Goal: Book appointment/travel/reservation

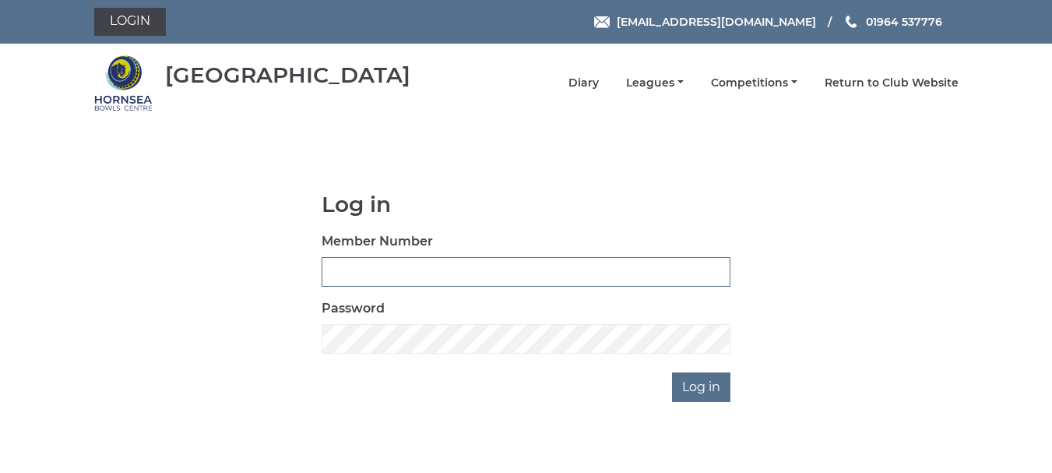
click at [399, 271] on input "Member Number" at bounding box center [526, 272] width 409 height 30
type input "0207"
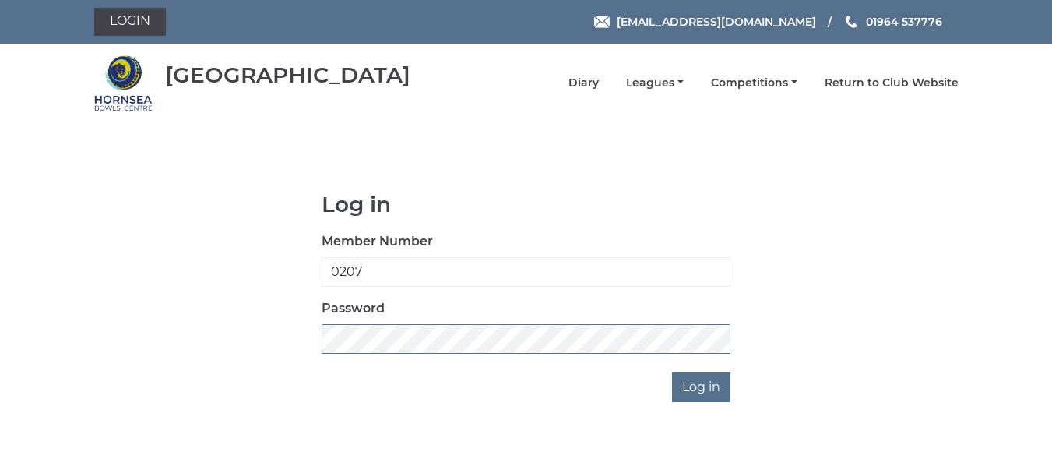
click at [672, 372] on input "Log in" at bounding box center [701, 387] width 58 height 30
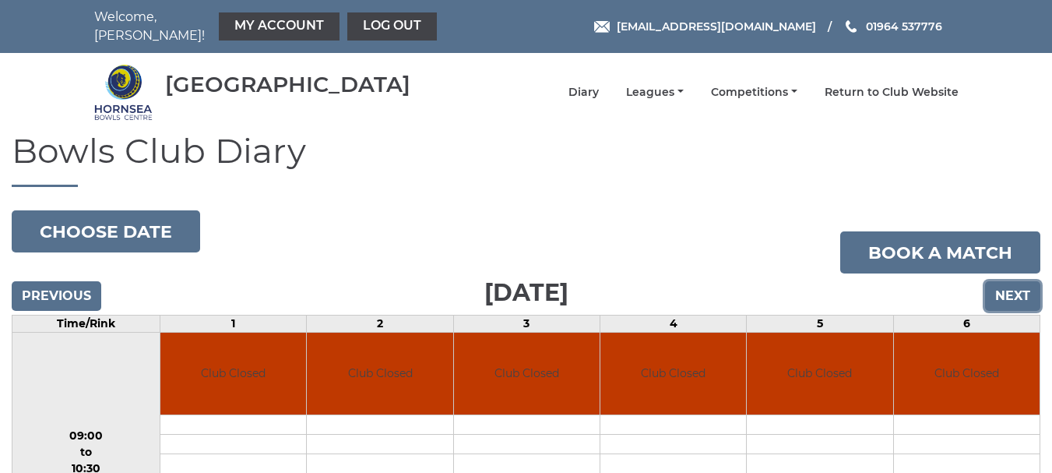
click at [1007, 286] on input "Next" at bounding box center [1012, 296] width 55 height 30
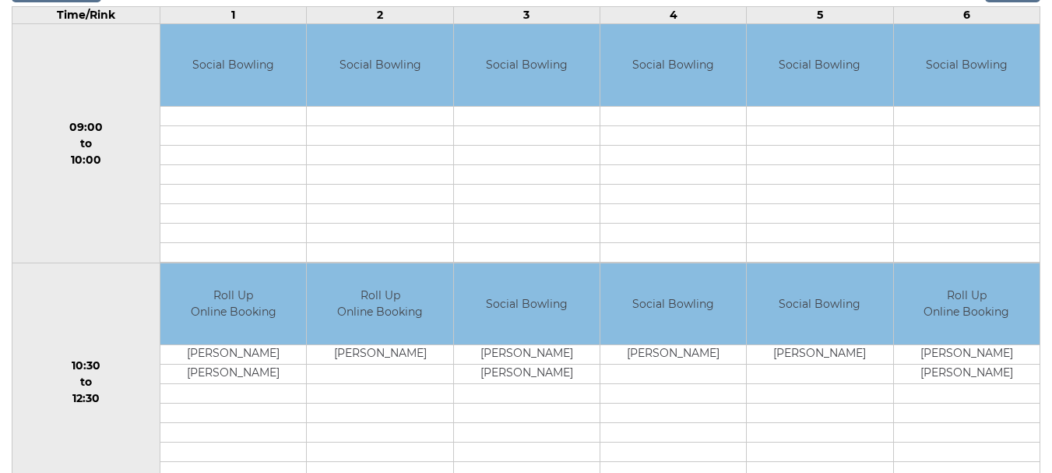
scroll to position [309, 0]
click at [231, 107] on td at bounding box center [233, 114] width 146 height 19
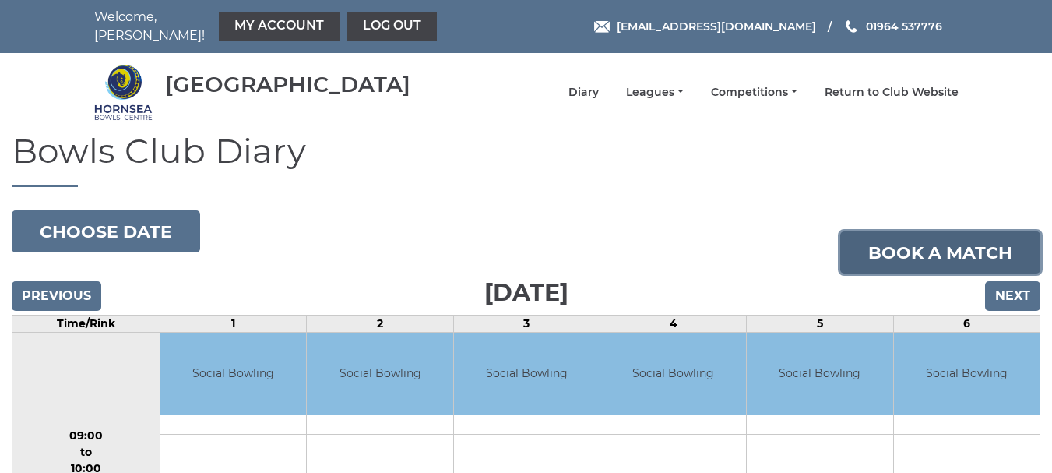
click at [963, 234] on link "Book a match" at bounding box center [941, 252] width 200 height 42
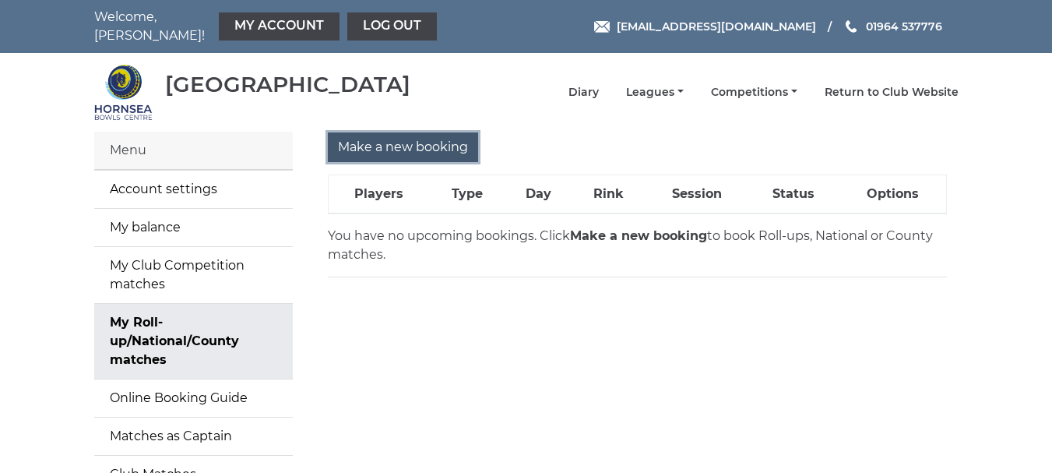
click at [422, 132] on input "Make a new booking" at bounding box center [403, 147] width 150 height 30
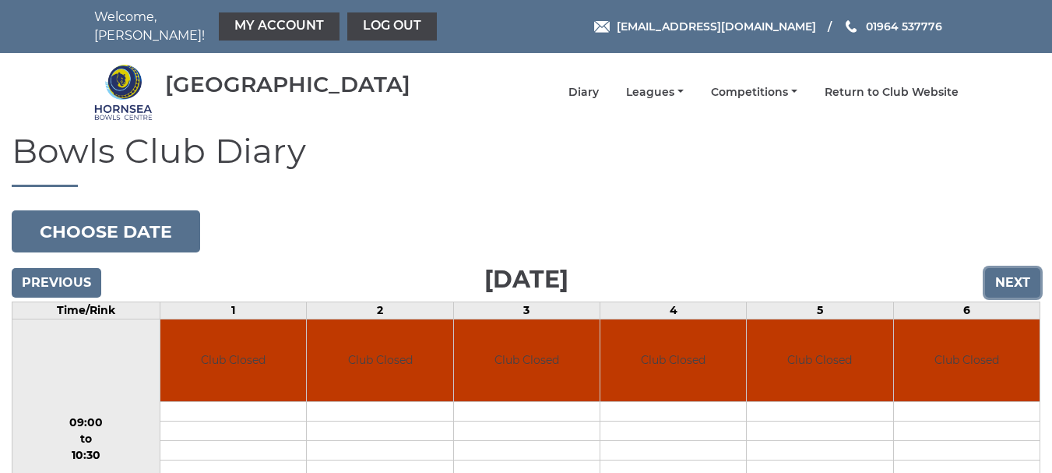
click at [1024, 273] on input "Next" at bounding box center [1012, 283] width 55 height 30
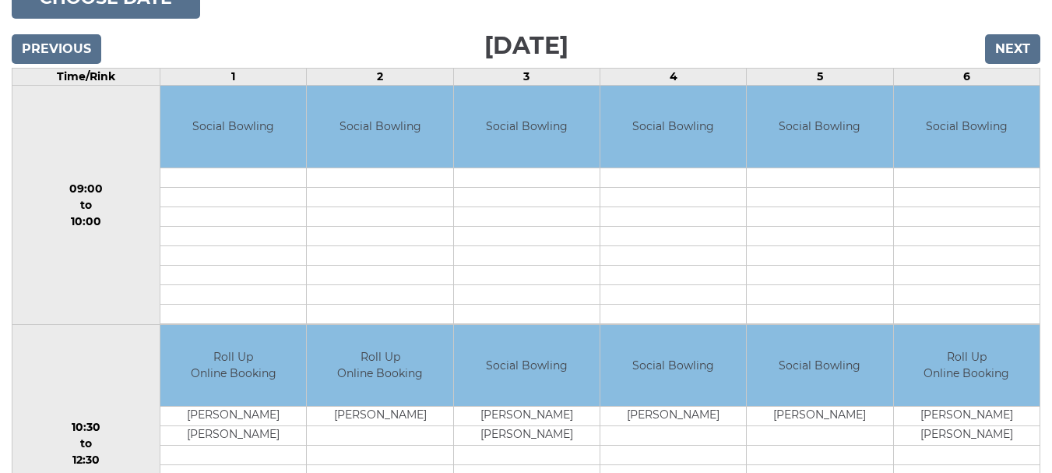
scroll to position [312, 0]
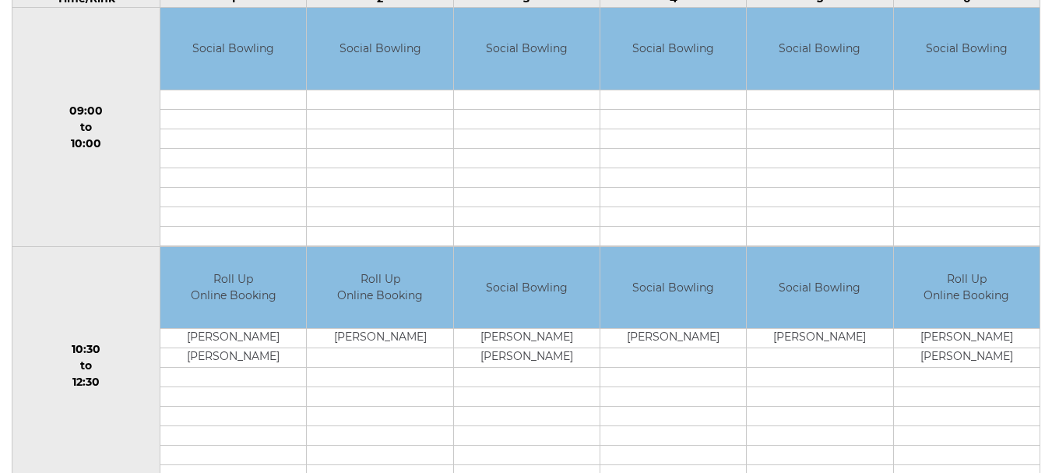
click at [224, 95] on td at bounding box center [233, 99] width 146 height 19
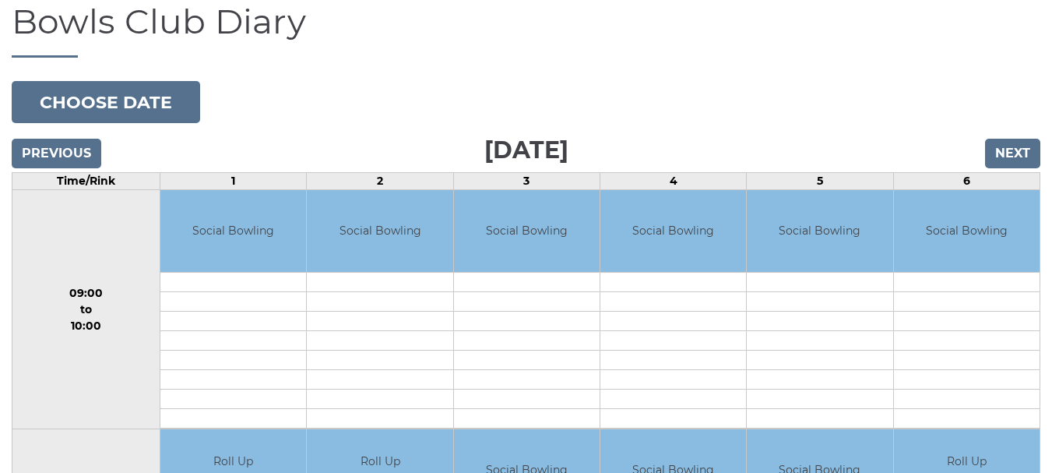
scroll to position [78, 0]
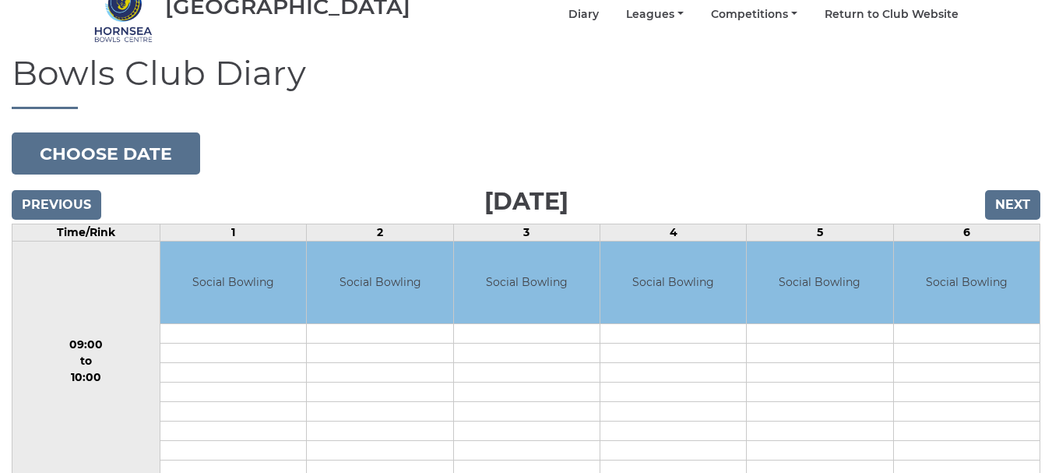
click at [235, 343] on td at bounding box center [233, 352] width 146 height 19
click at [240, 331] on td at bounding box center [233, 332] width 146 height 19
click at [308, 330] on td at bounding box center [380, 332] width 146 height 19
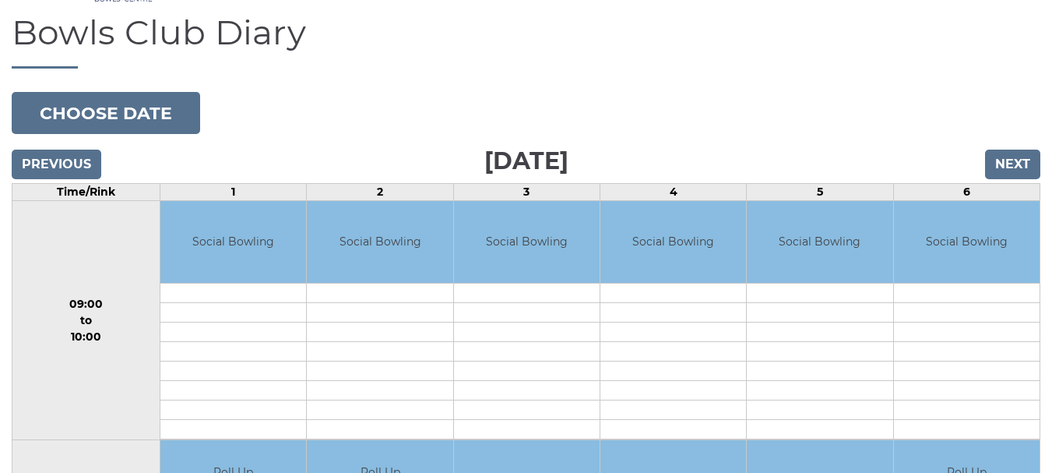
scroll to position [312, 0]
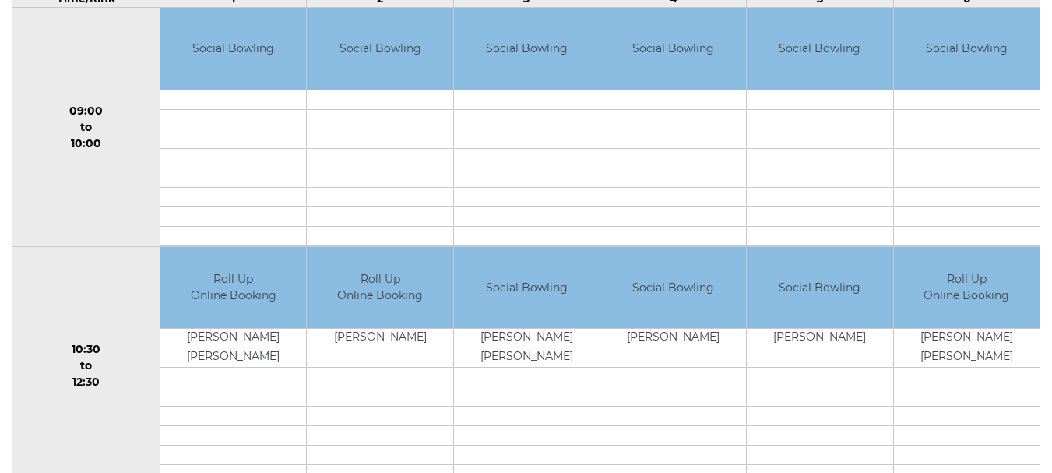
click at [624, 387] on td at bounding box center [674, 396] width 146 height 19
click at [534, 407] on td at bounding box center [527, 416] width 146 height 19
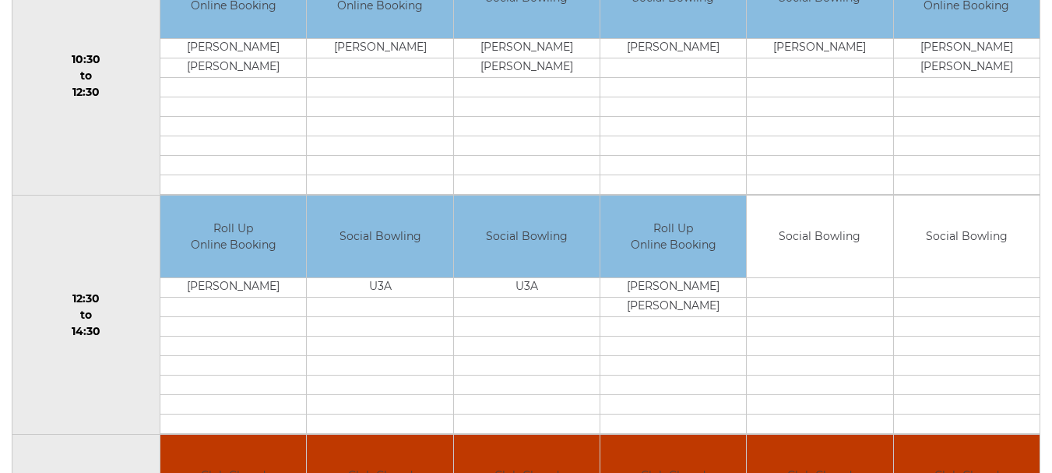
scroll to position [623, 0]
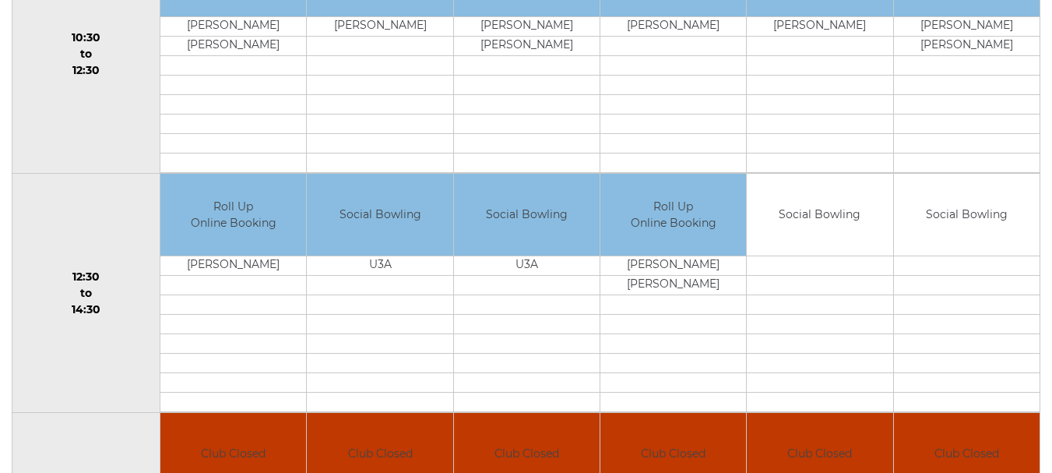
click at [526, 314] on td at bounding box center [527, 323] width 146 height 19
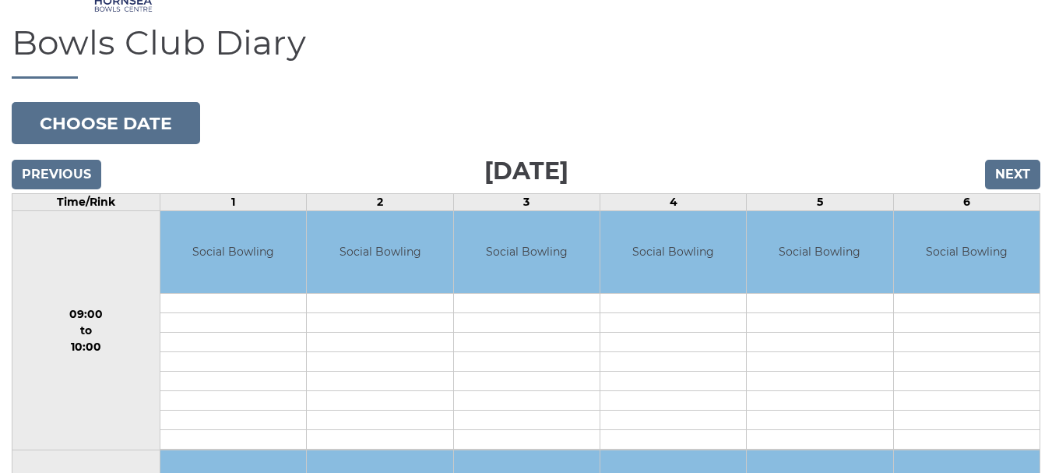
scroll to position [156, 0]
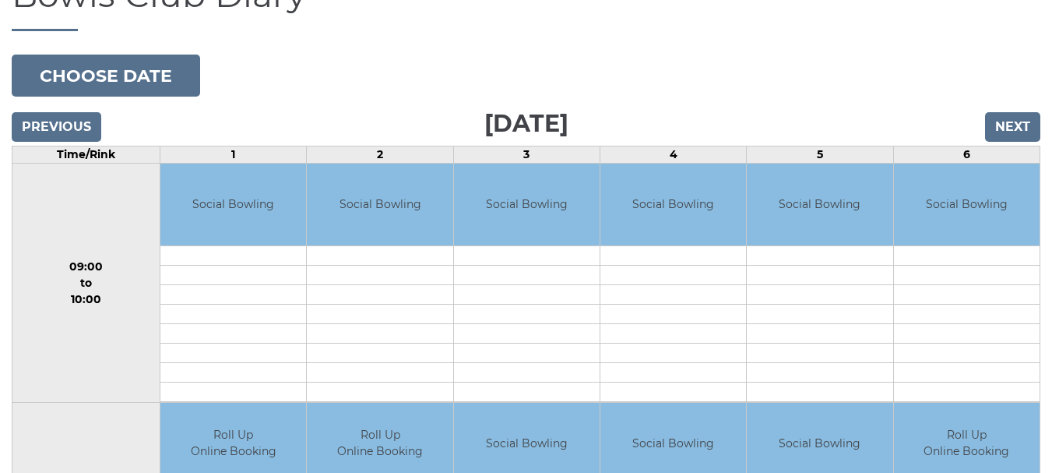
click at [271, 250] on td at bounding box center [233, 254] width 146 height 19
click at [271, 248] on td at bounding box center [233, 254] width 146 height 19
click at [1022, 116] on input "Next" at bounding box center [1012, 127] width 55 height 30
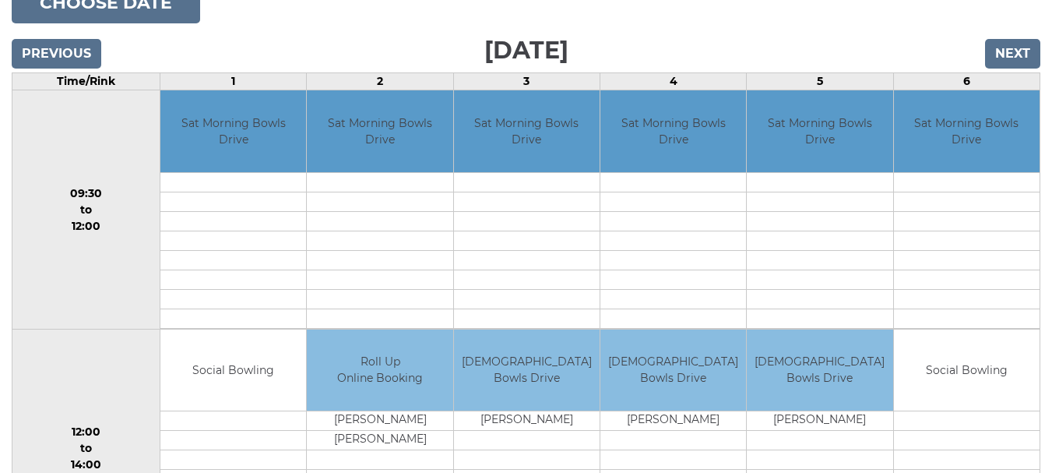
scroll to position [234, 0]
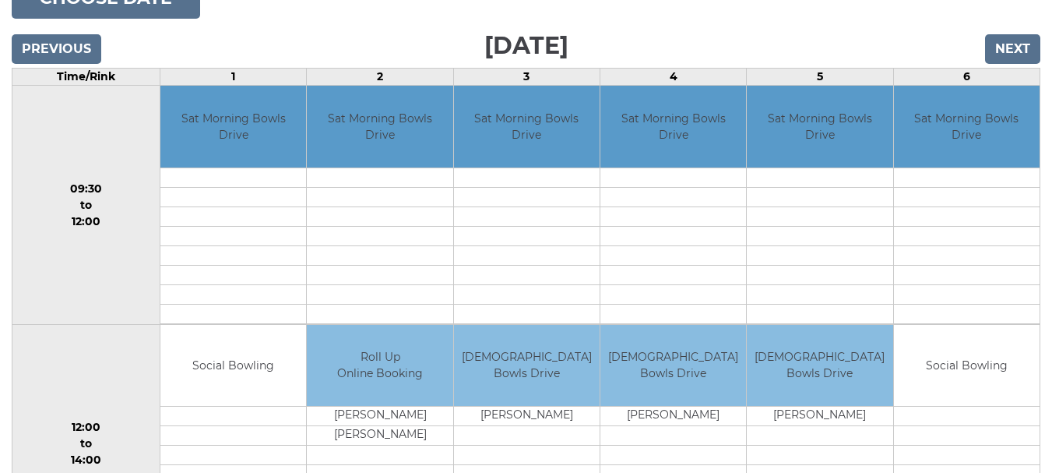
click at [660, 192] on td at bounding box center [674, 196] width 146 height 19
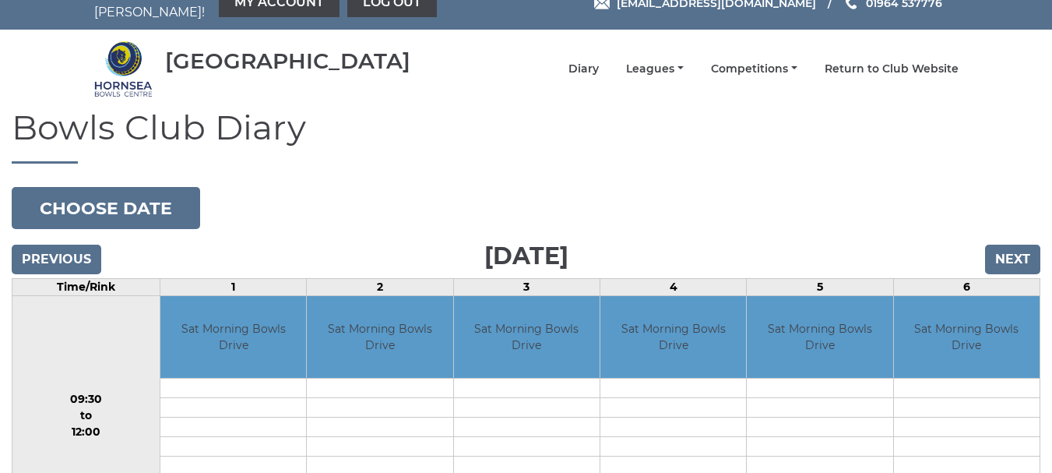
scroll to position [0, 0]
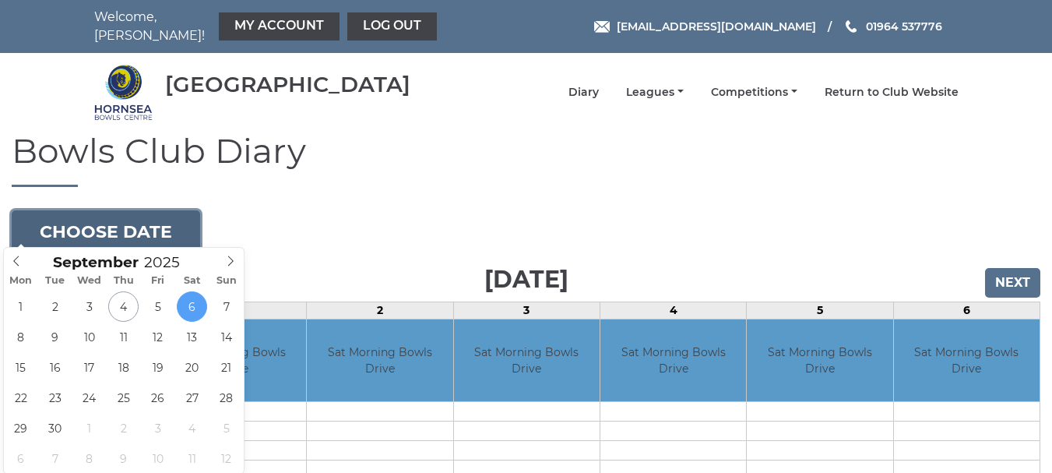
click at [90, 223] on button "Choose date" at bounding box center [106, 231] width 189 height 42
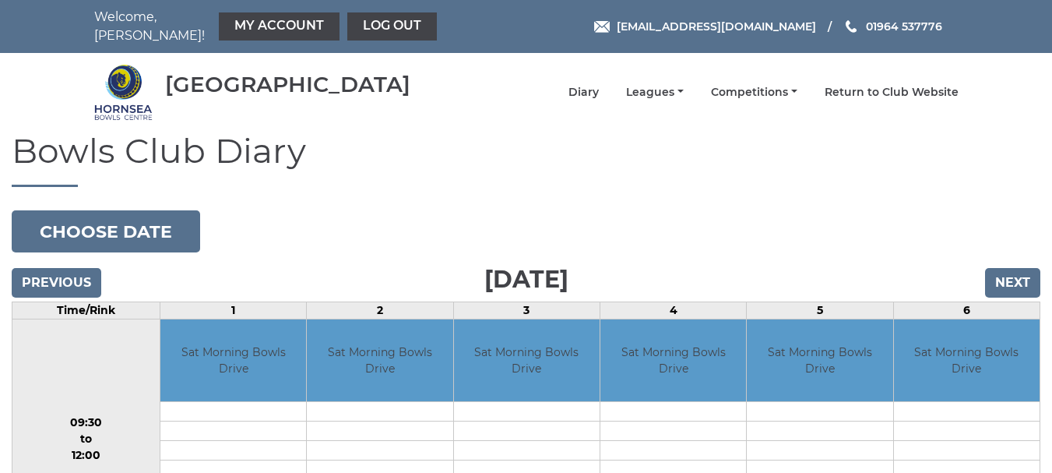
click at [390, 176] on h1 "Bowls Club Diary" at bounding box center [526, 159] width 1029 height 55
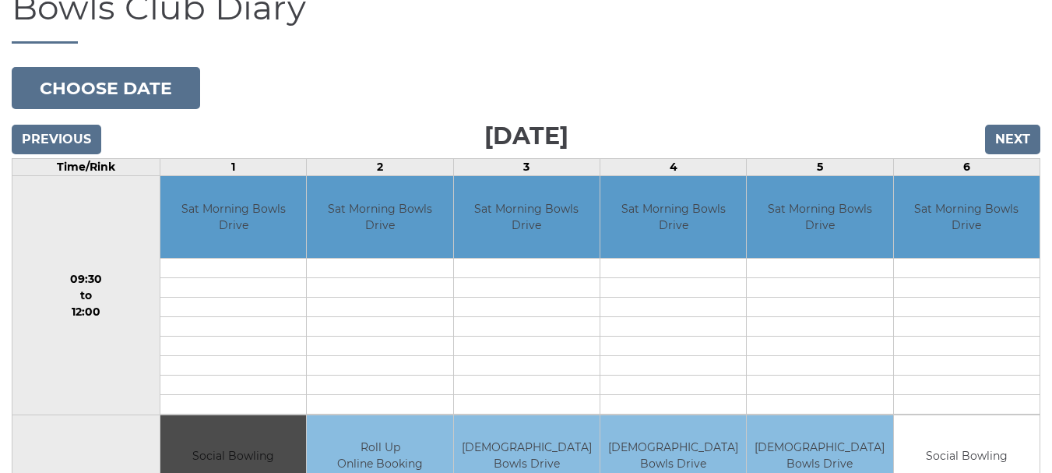
scroll to position [156, 0]
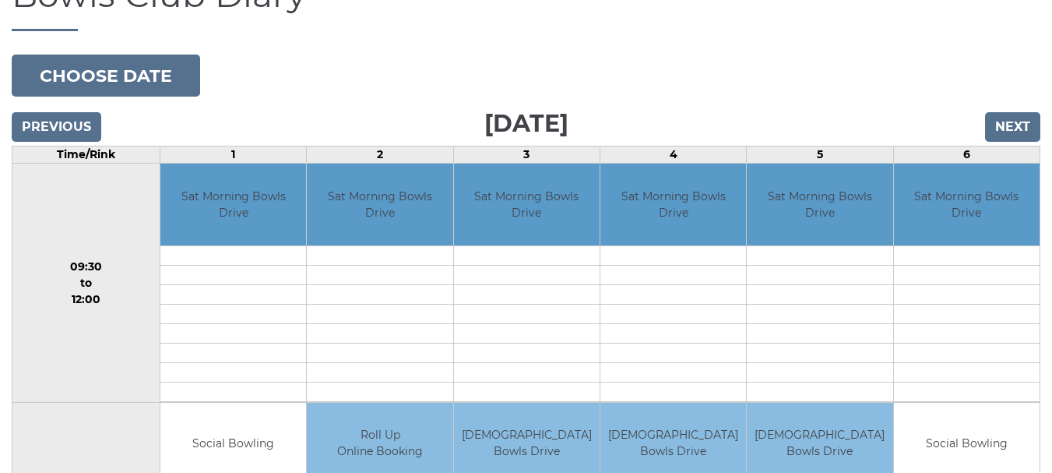
click at [259, 330] on td at bounding box center [233, 332] width 146 height 19
click at [236, 192] on td "Sat Morning Bowls Drive" at bounding box center [233, 205] width 146 height 82
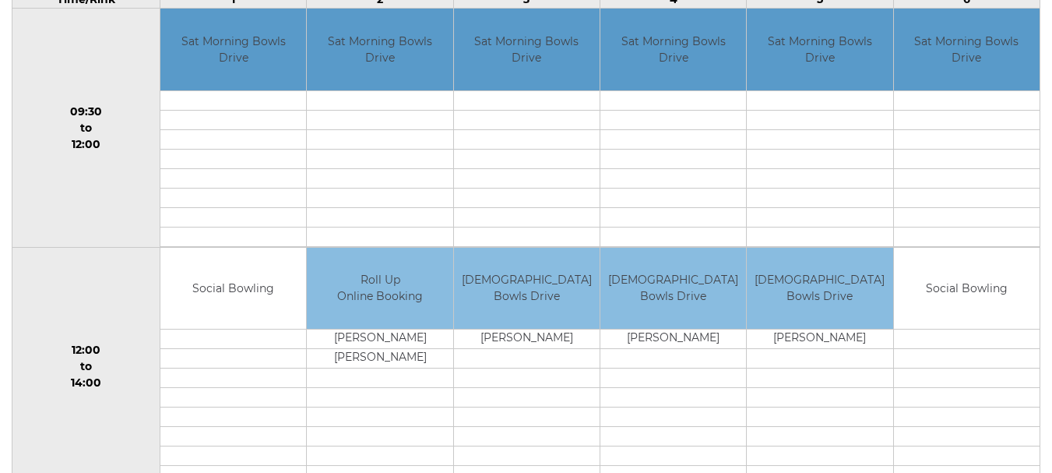
scroll to position [312, 0]
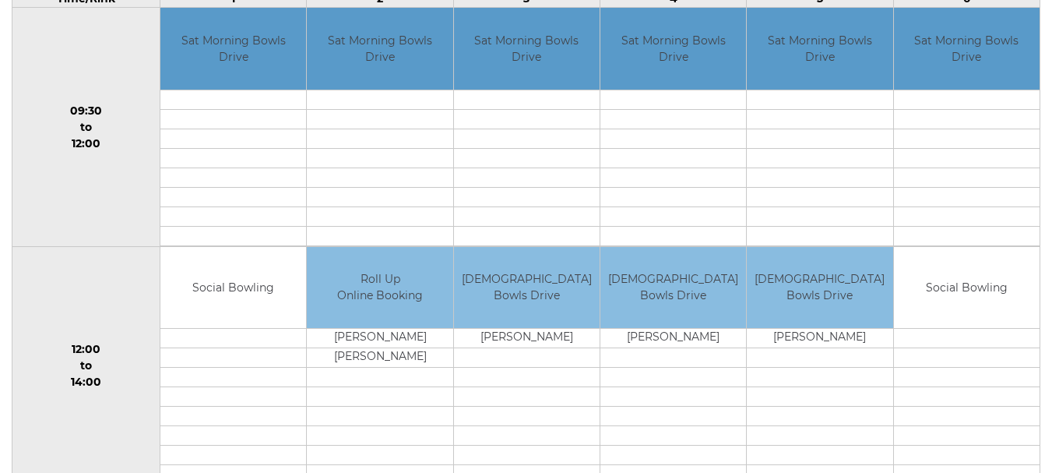
click at [383, 291] on td "Roll Up Online Booking" at bounding box center [380, 288] width 146 height 82
click at [249, 51] on td "Sat Morning Bowls Drive" at bounding box center [233, 49] width 146 height 82
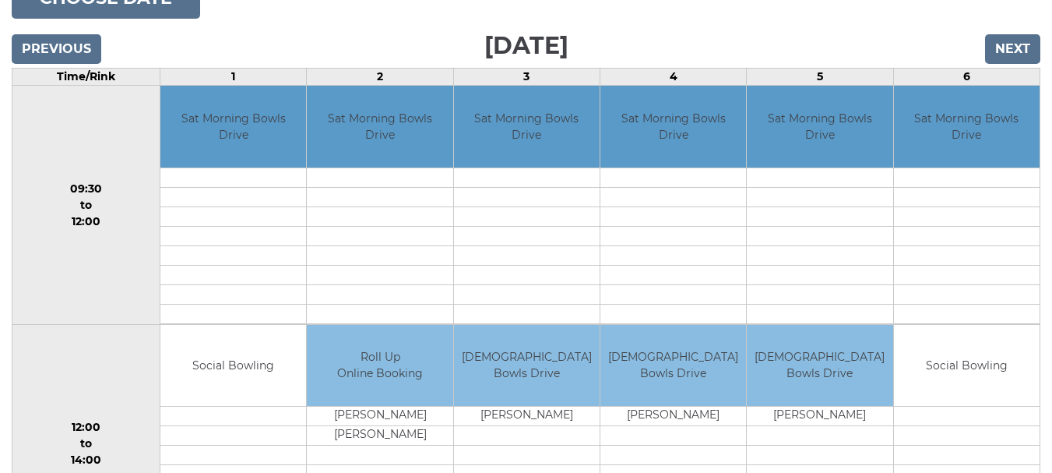
scroll to position [78, 0]
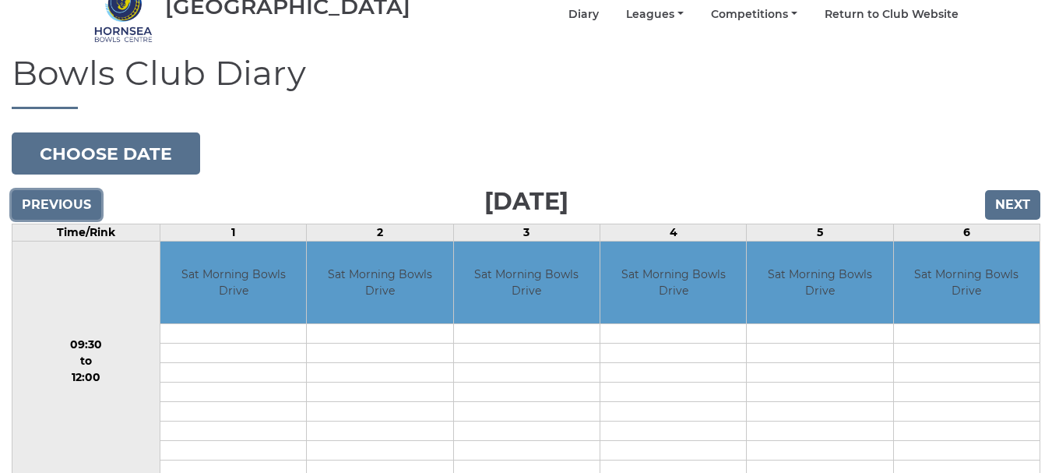
click at [69, 193] on input "Previous" at bounding box center [57, 205] width 90 height 30
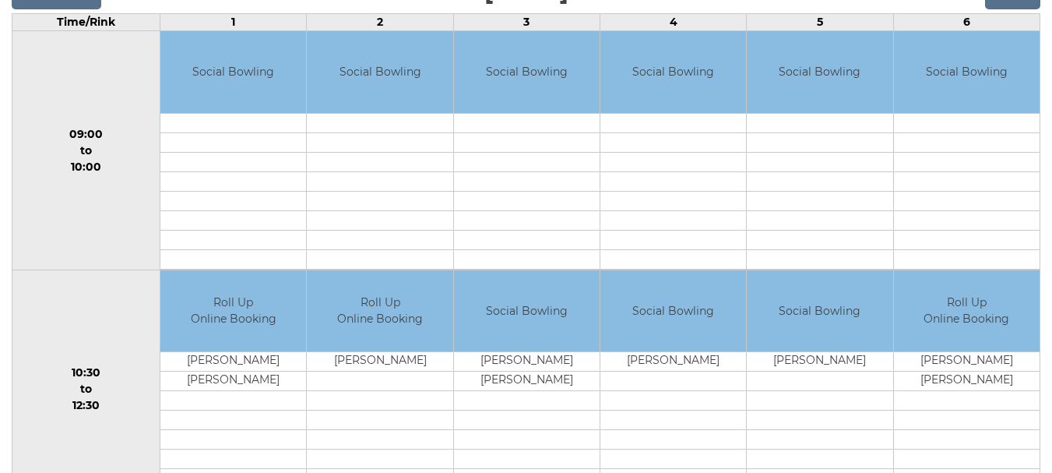
scroll to position [389, 0]
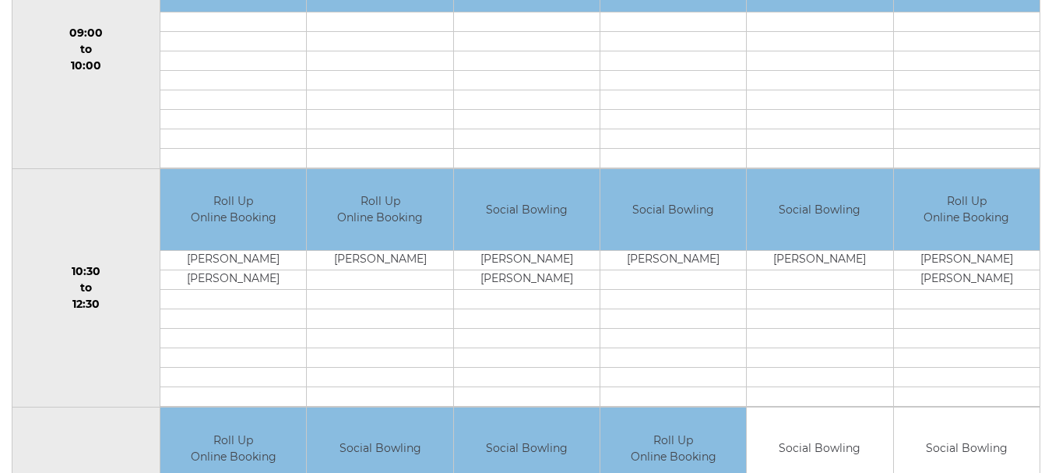
click at [526, 224] on td "Social Bowling" at bounding box center [527, 210] width 146 height 82
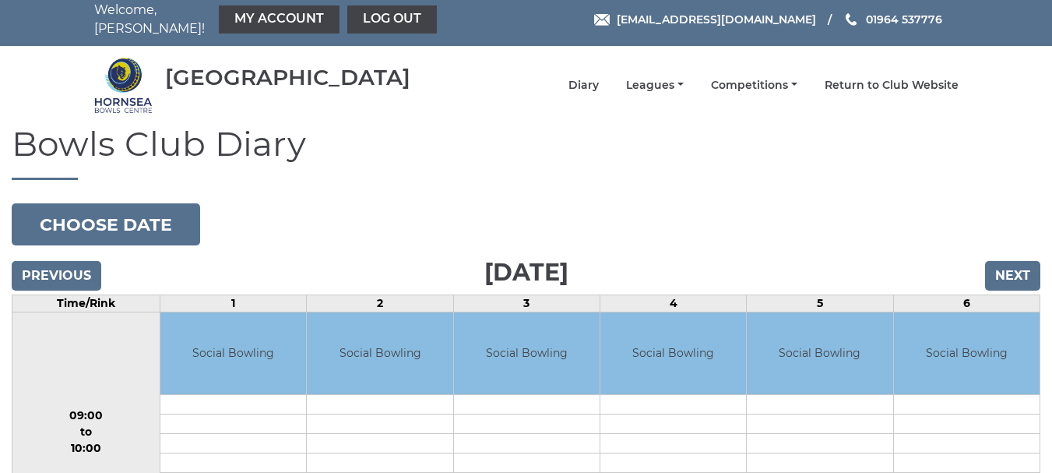
scroll to position [0, 0]
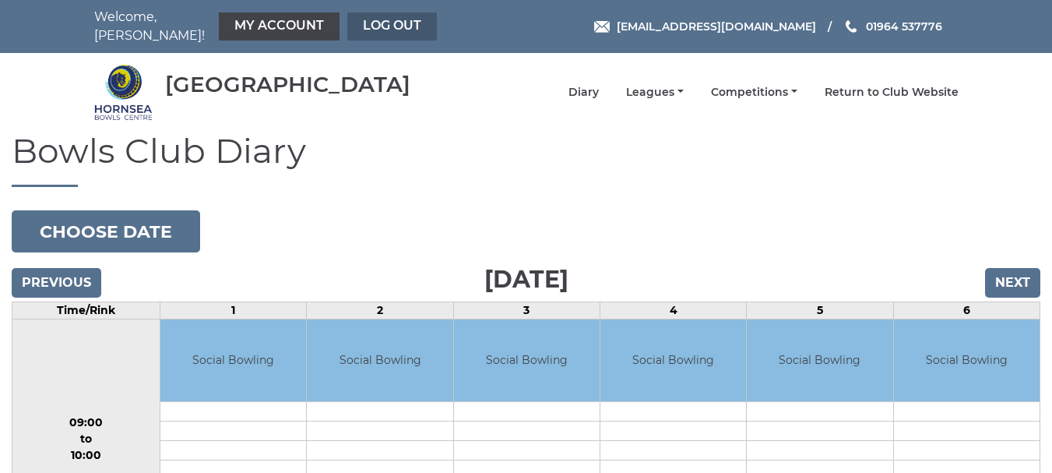
click at [361, 14] on link "Log out" at bounding box center [392, 26] width 90 height 28
